Goal: Go to known website: Access a specific website the user already knows

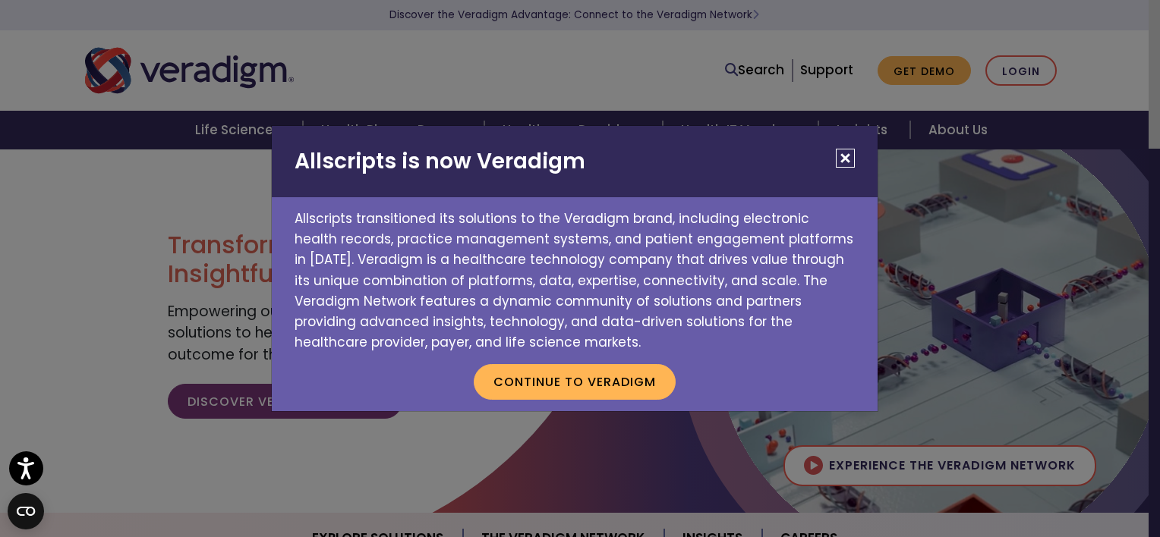
click at [939, 64] on div "Allscripts is now Veradigm Allscripts transitioned its solutions to the Veradig…" at bounding box center [580, 268] width 1160 height 537
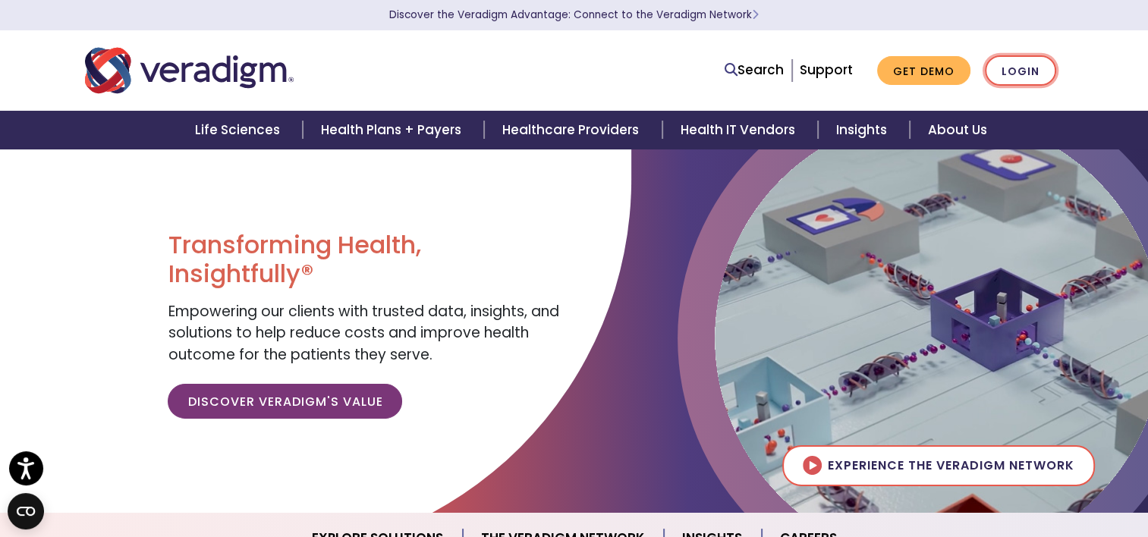
click at [1034, 76] on link "Login" at bounding box center [1020, 70] width 71 height 31
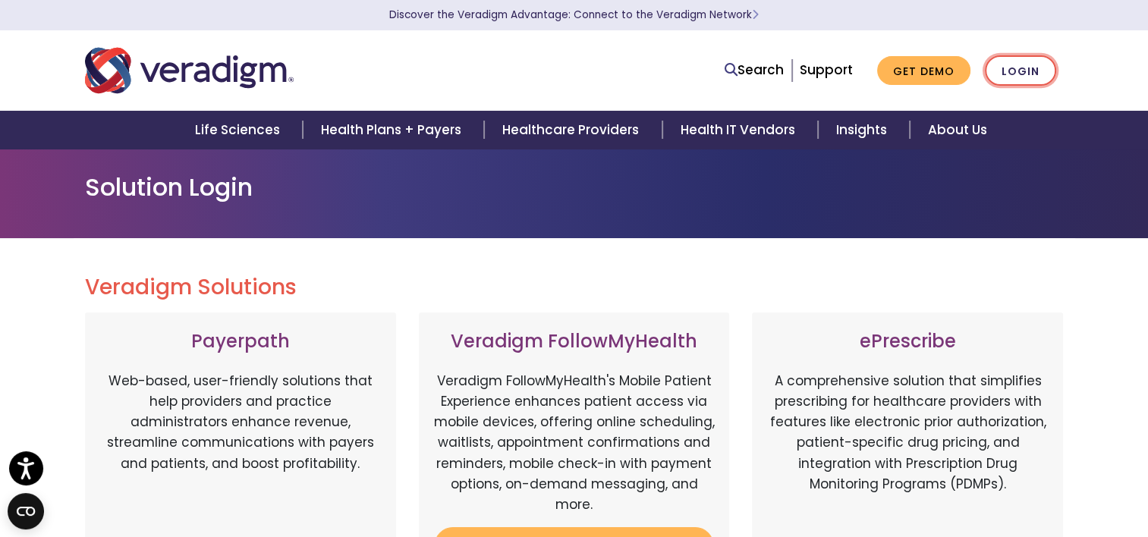
click at [1026, 79] on link "Login" at bounding box center [1020, 70] width 71 height 31
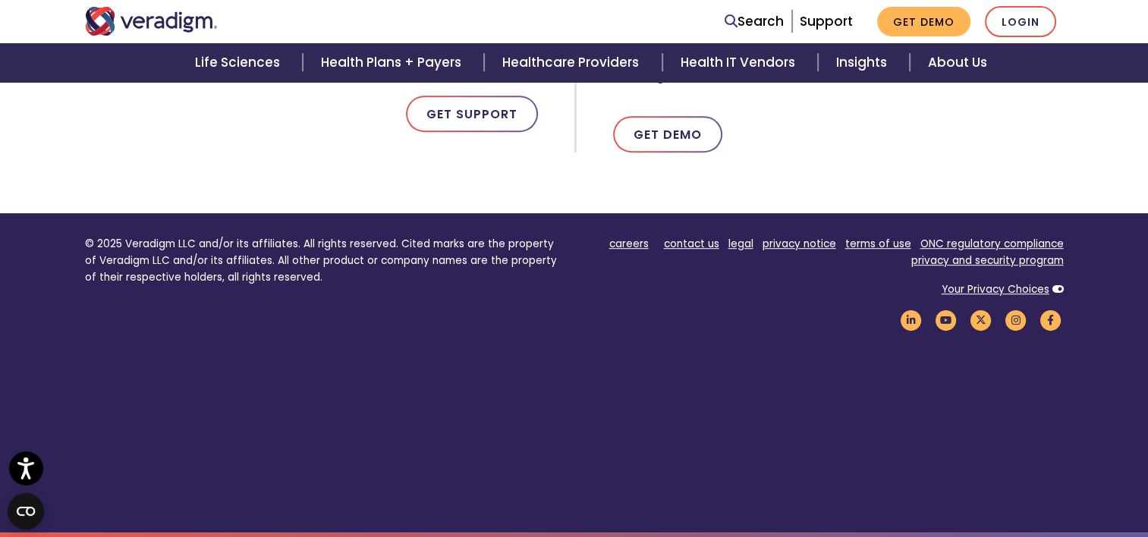
scroll to position [464, 0]
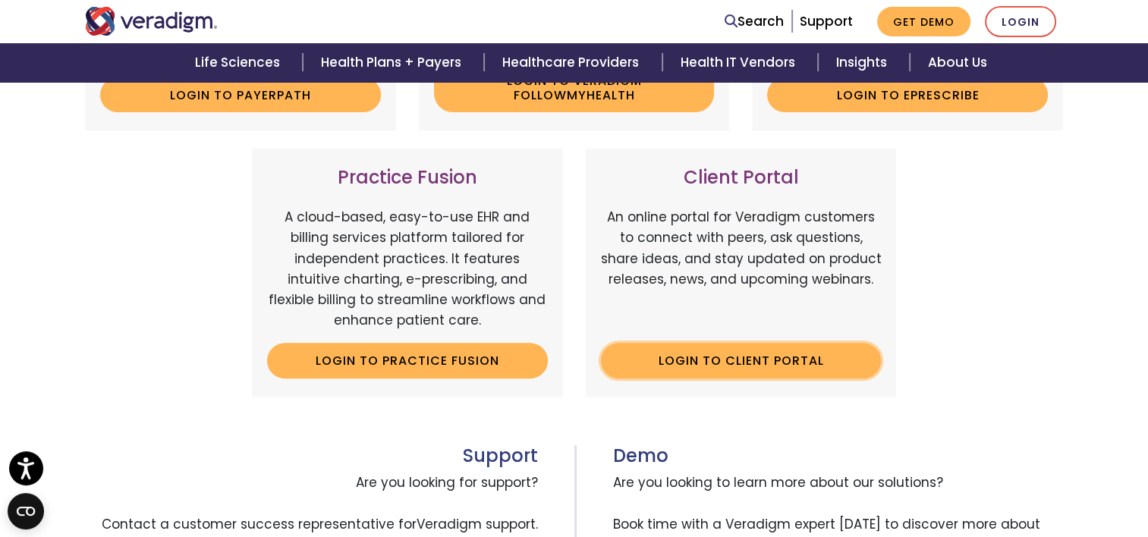
click at [722, 359] on link "Login to Client Portal" at bounding box center [741, 360] width 281 height 35
